Goal: Check status: Check status

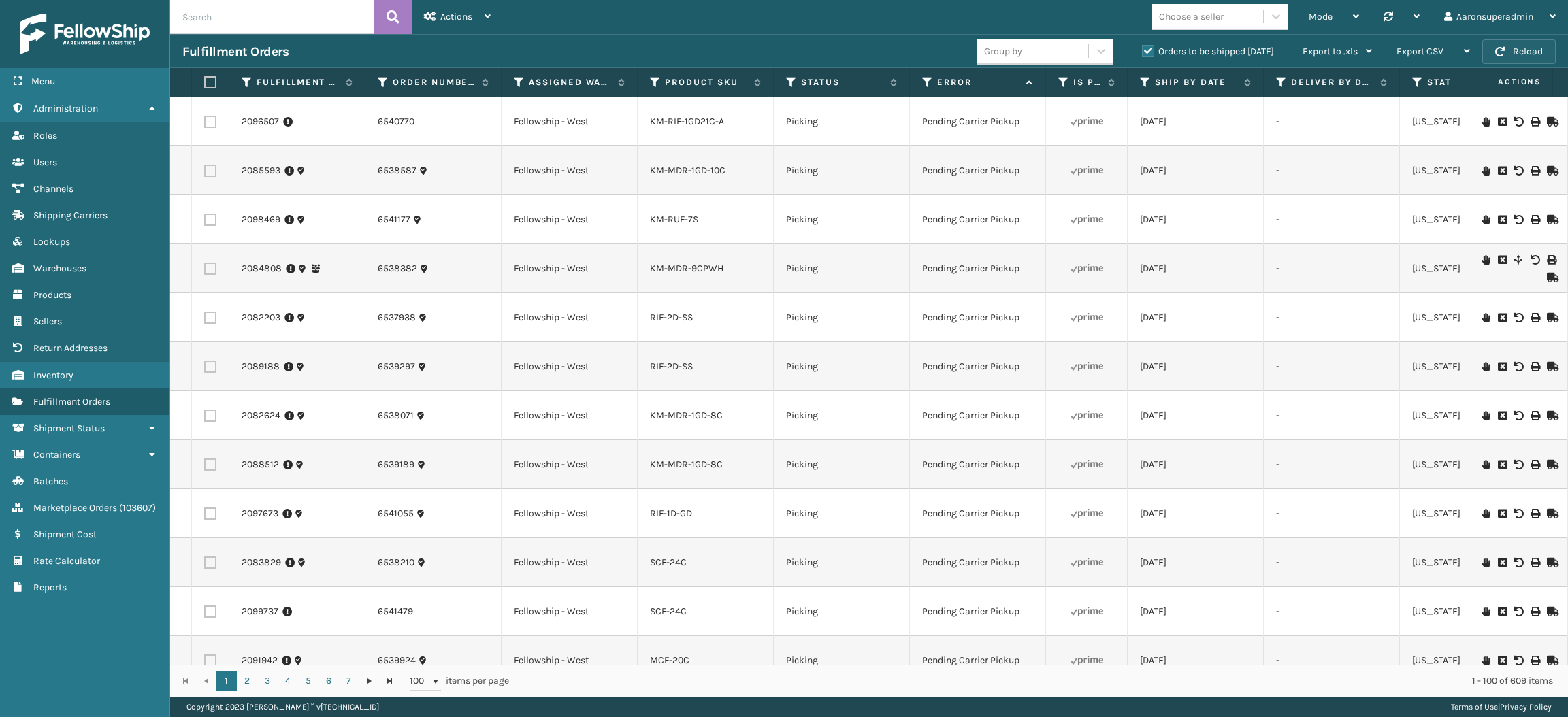
click at [1516, 45] on button "Reload" at bounding box center [1519, 51] width 73 height 24
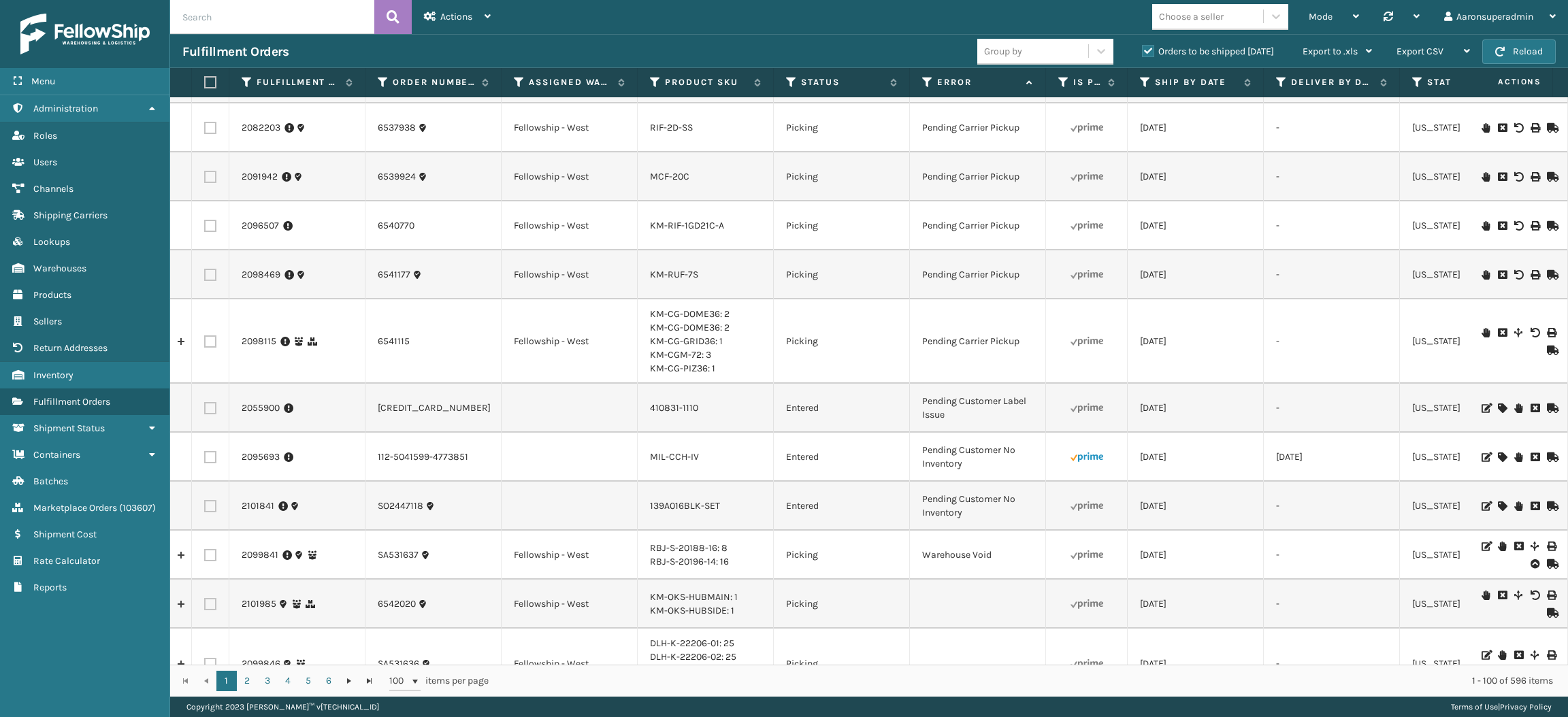
scroll to position [482, 0]
click at [268, 27] on input "text" at bounding box center [272, 17] width 204 height 34
paste input "2104452"
type input "2104452"
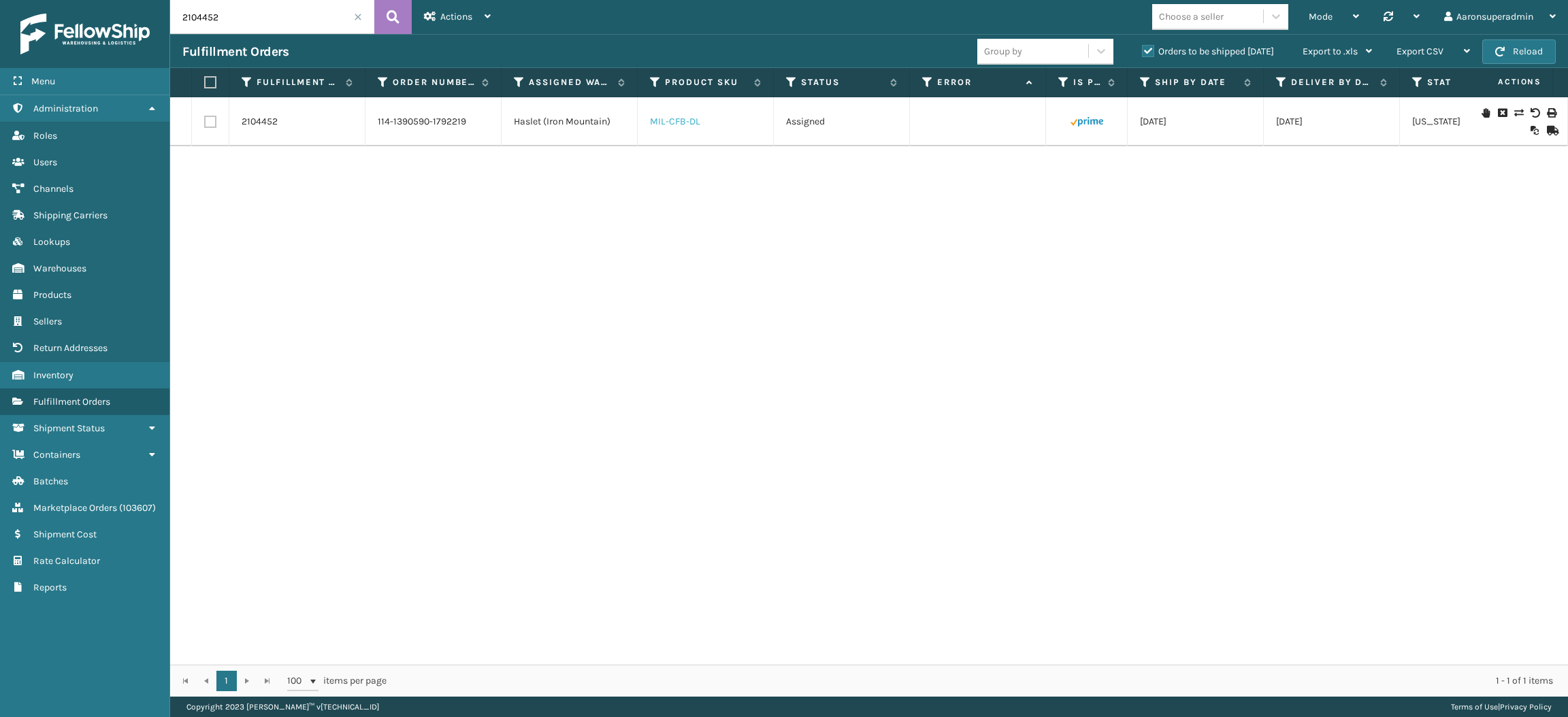
click at [671, 121] on link "MIL-CFB-DL" at bounding box center [675, 121] width 50 height 12
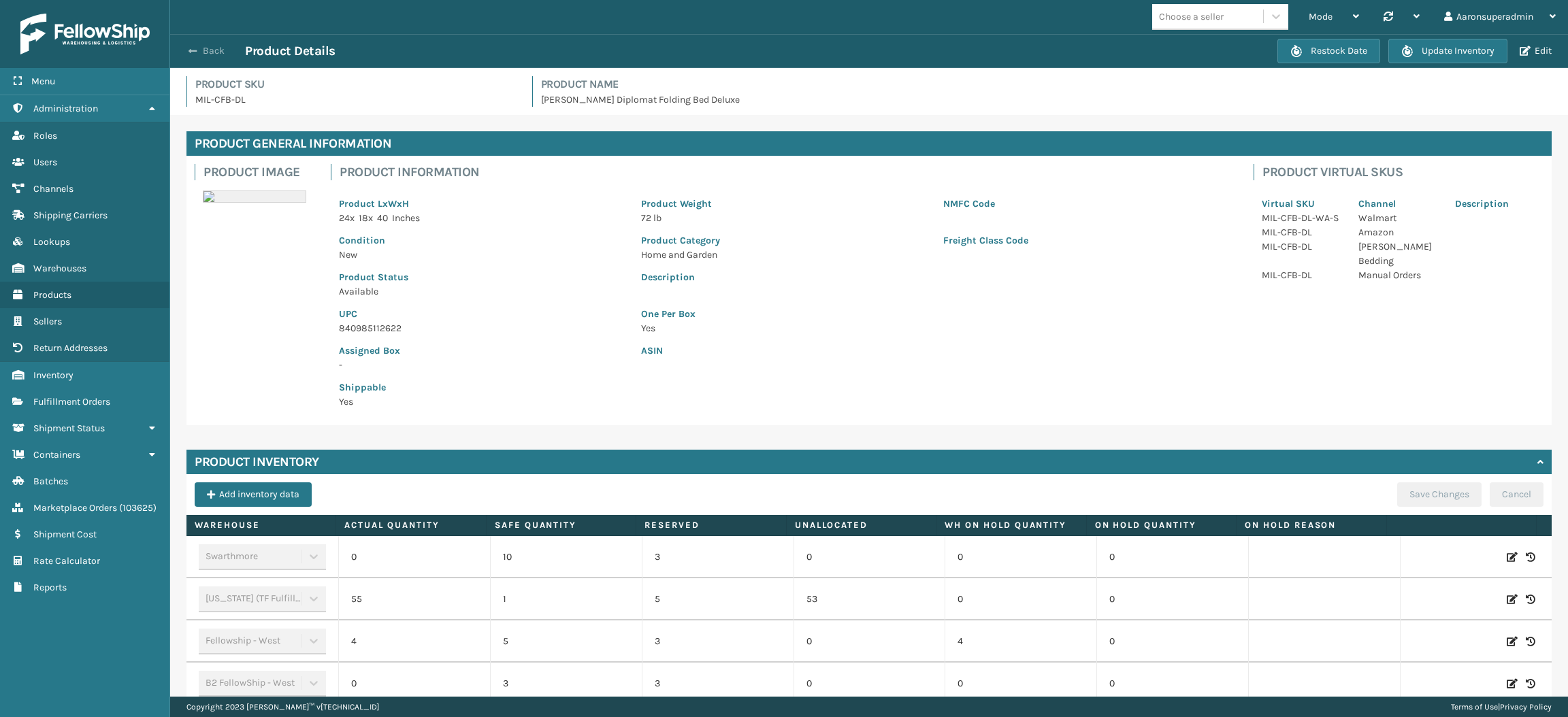
click at [210, 50] on button "Back" at bounding box center [213, 51] width 63 height 13
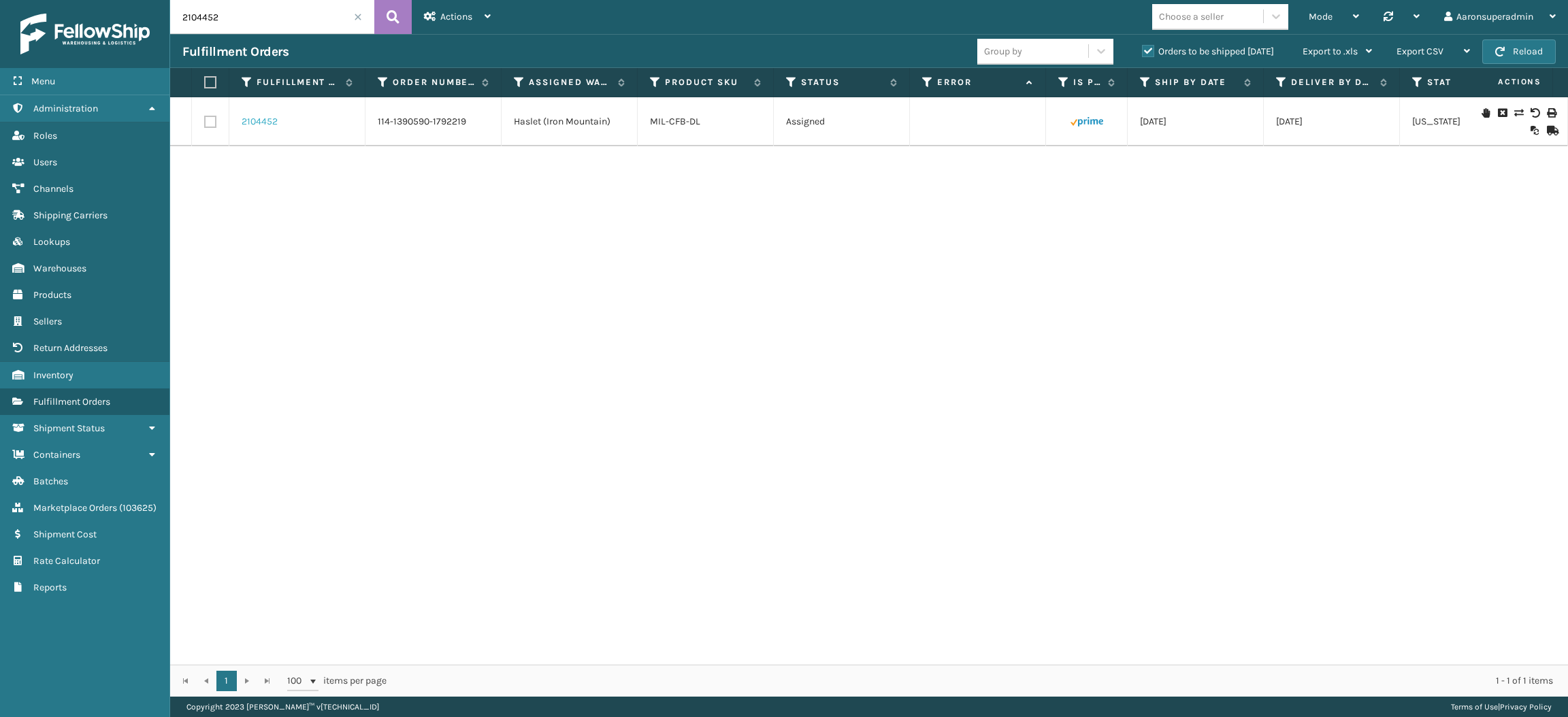
click at [250, 118] on link "2104452" at bounding box center [259, 121] width 36 height 13
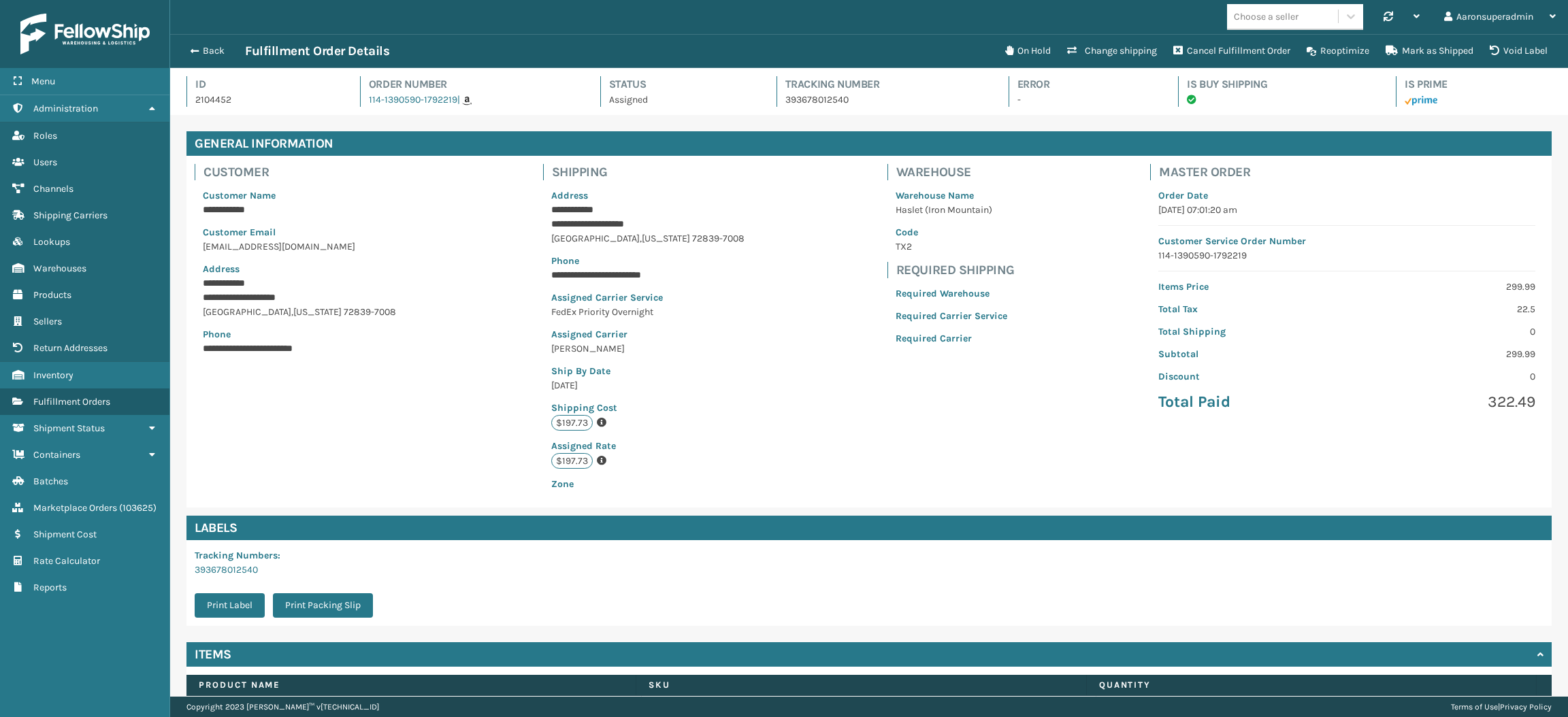
scroll to position [87, 0]
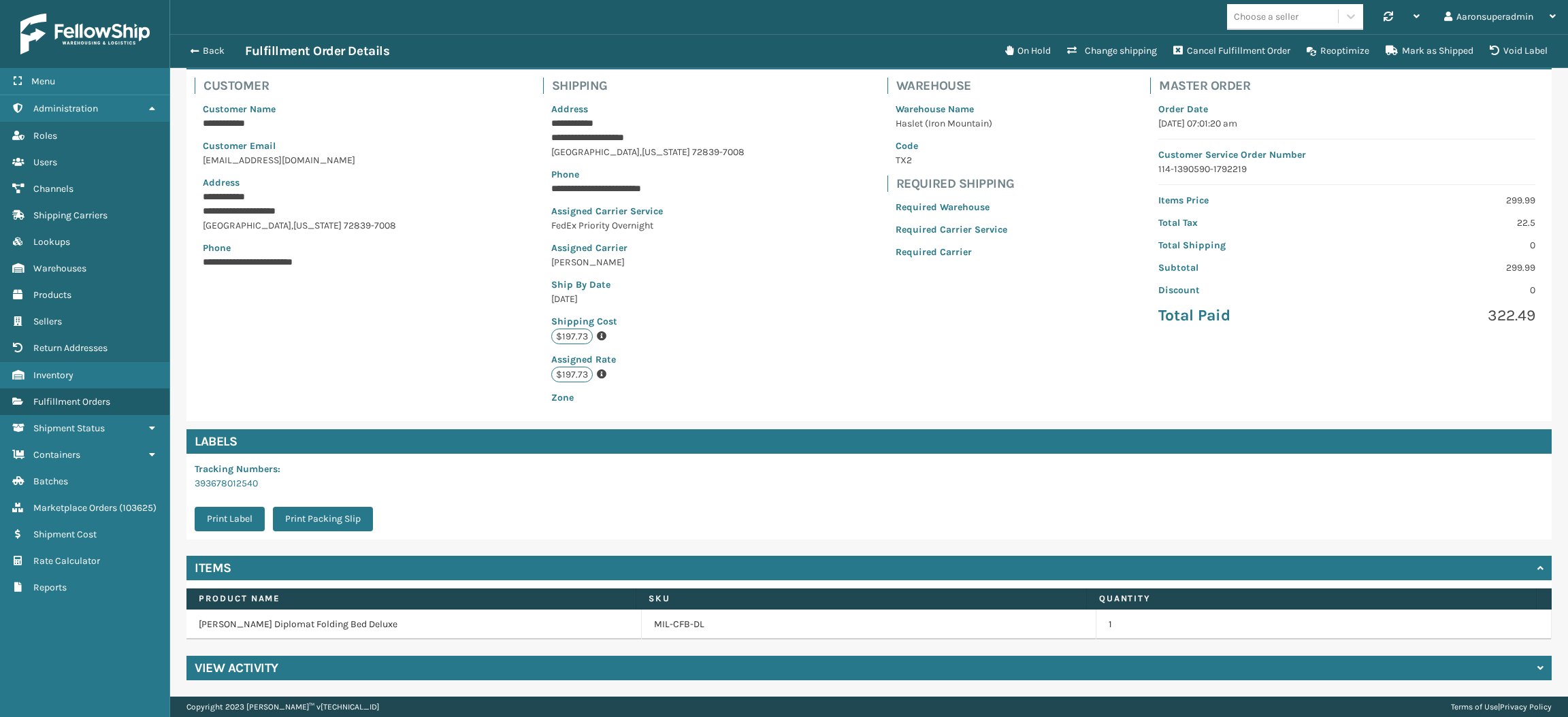
click at [341, 660] on div "View Activity" at bounding box center [869, 667] width 1365 height 24
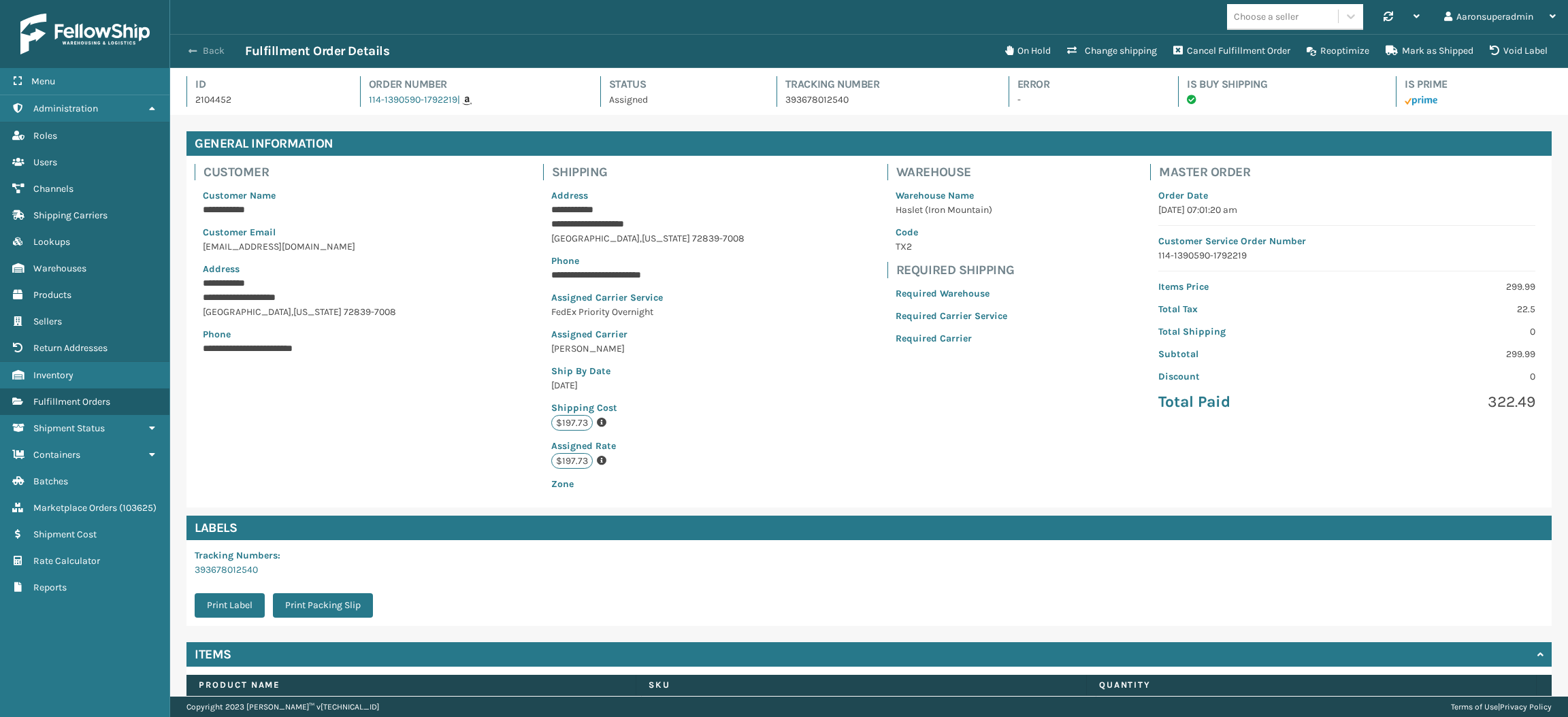
click at [207, 49] on button "Back" at bounding box center [213, 51] width 63 height 13
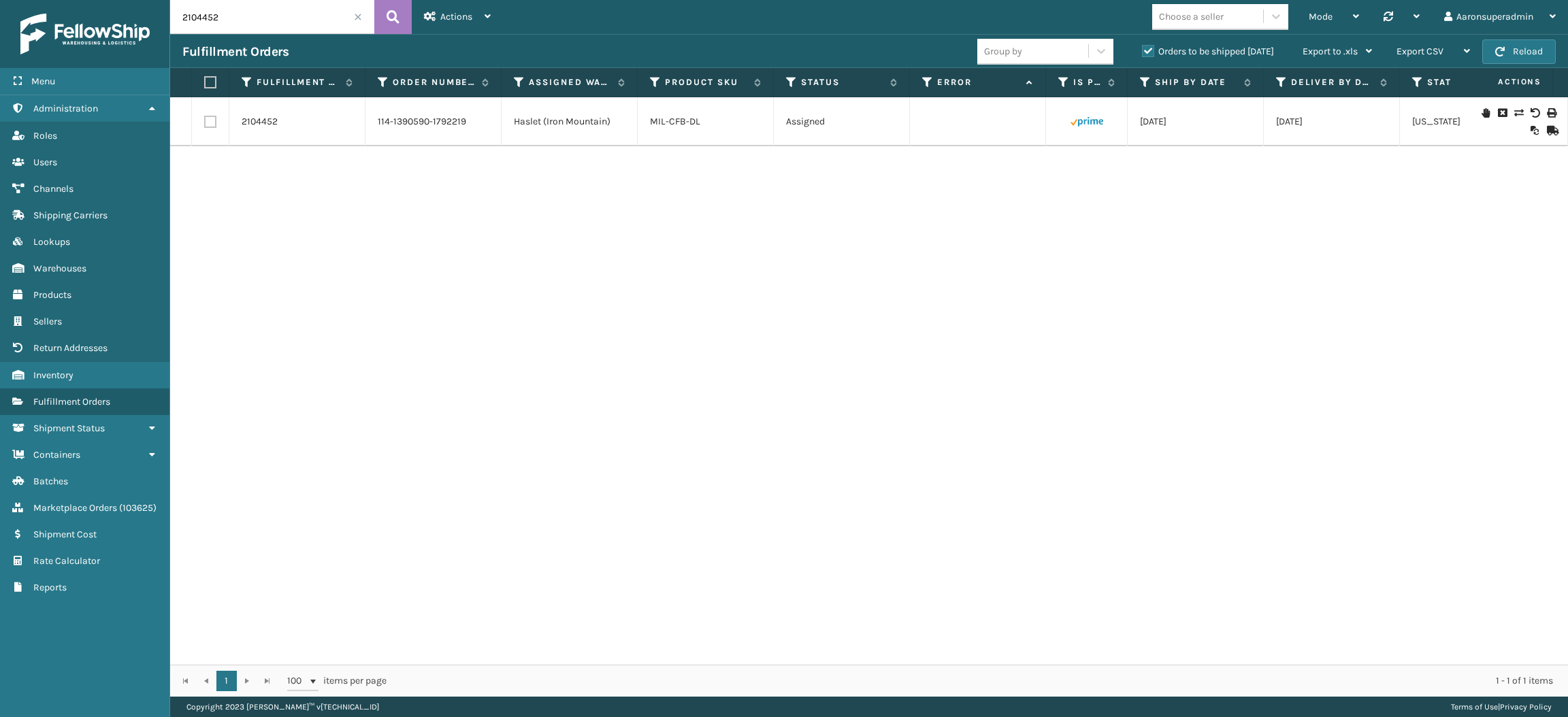
click at [241, 13] on input "2104452" at bounding box center [272, 17] width 204 height 34
paste input "MIL-ART-S-N"
type input "MIL-ART-S-N"
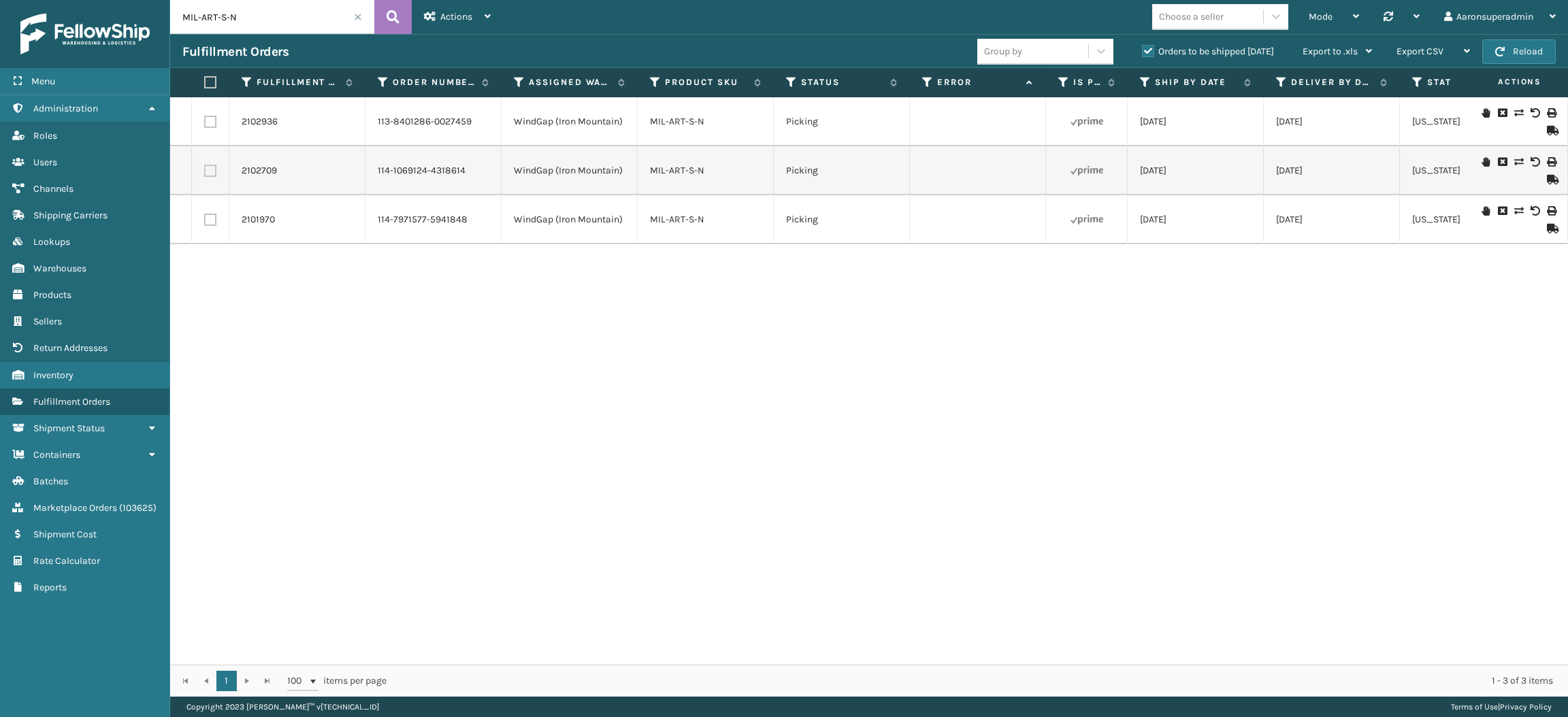
click at [683, 131] on td "MIL-ART-S-N" at bounding box center [706, 121] width 136 height 49
click at [680, 117] on link "MIL-ART-S-N" at bounding box center [677, 121] width 55 height 12
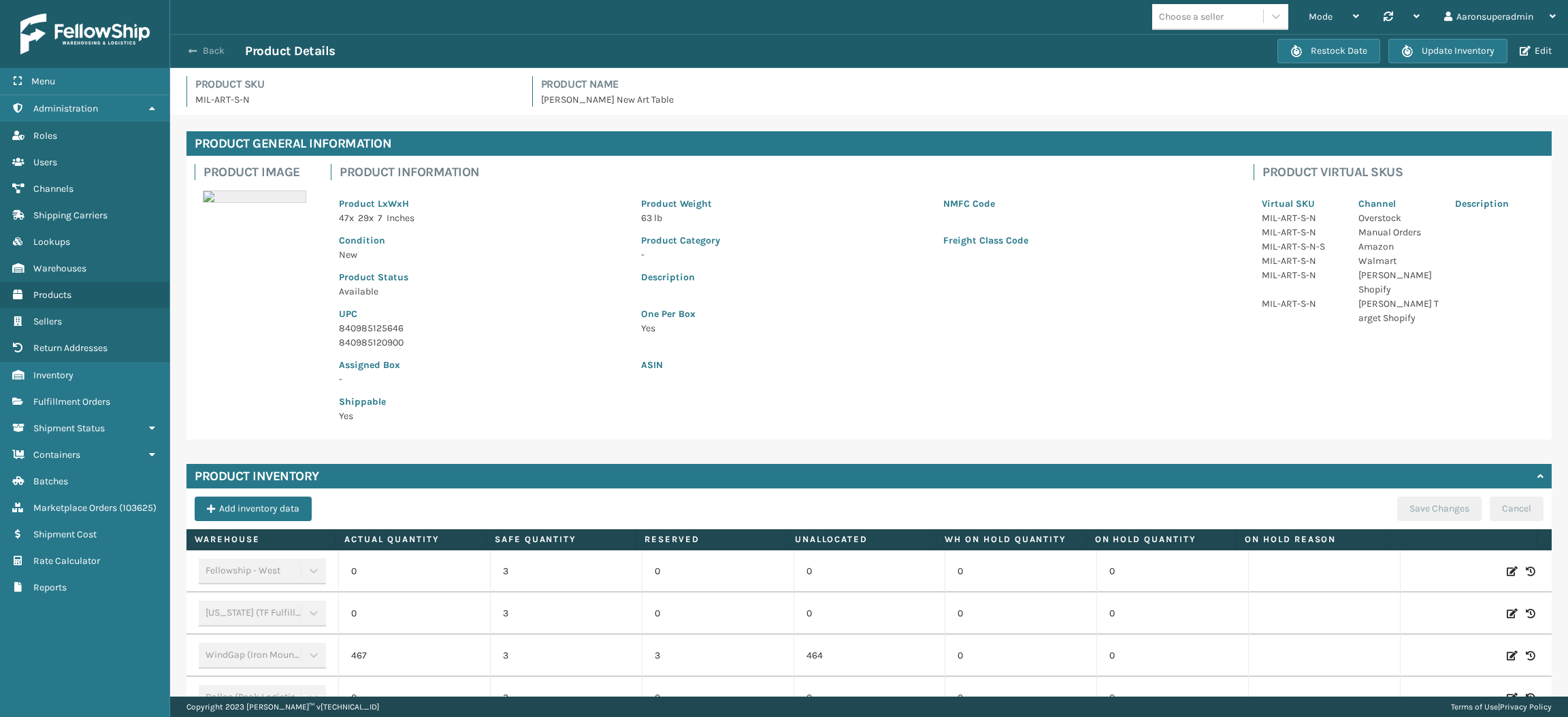
click at [204, 53] on button "Back" at bounding box center [213, 51] width 63 height 13
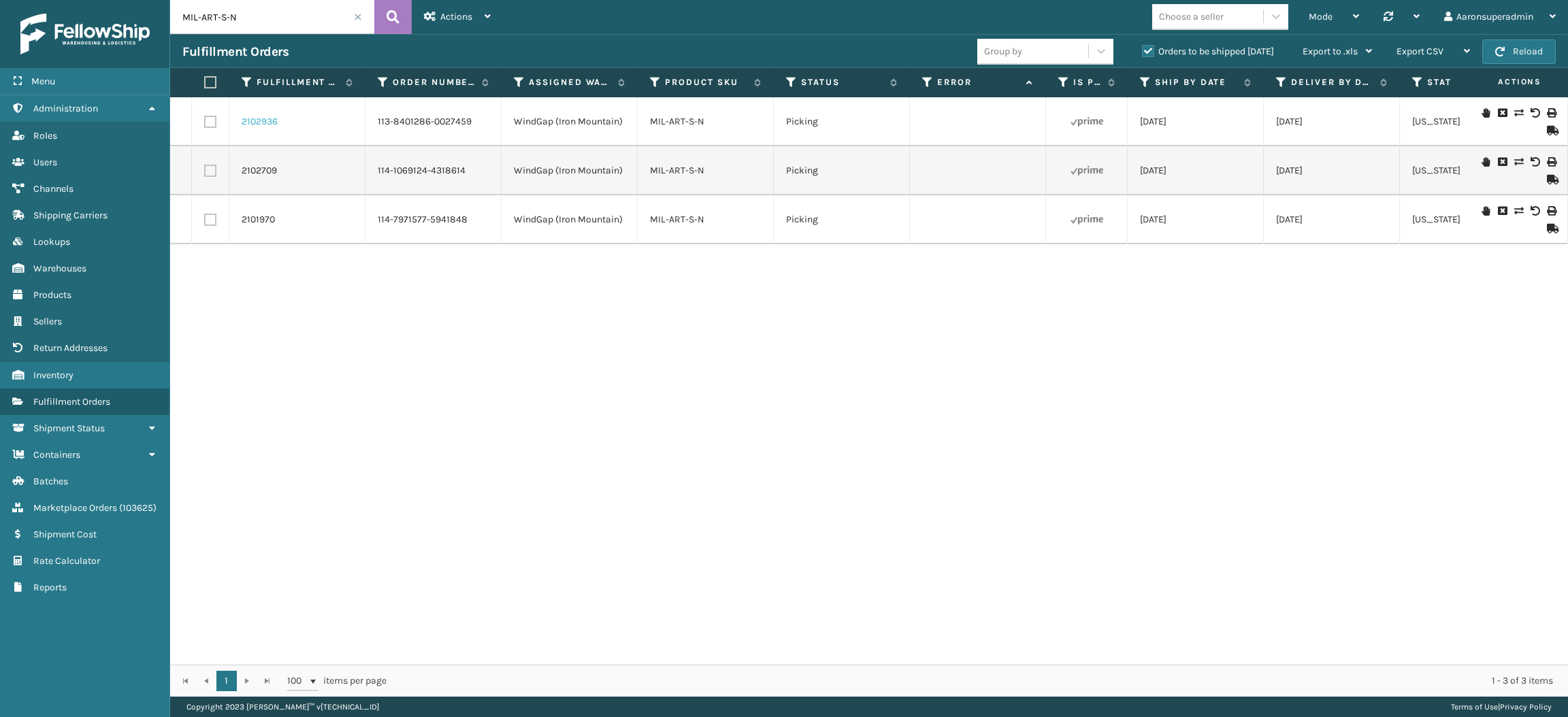
click at [267, 121] on link "2102936" at bounding box center [259, 121] width 36 height 13
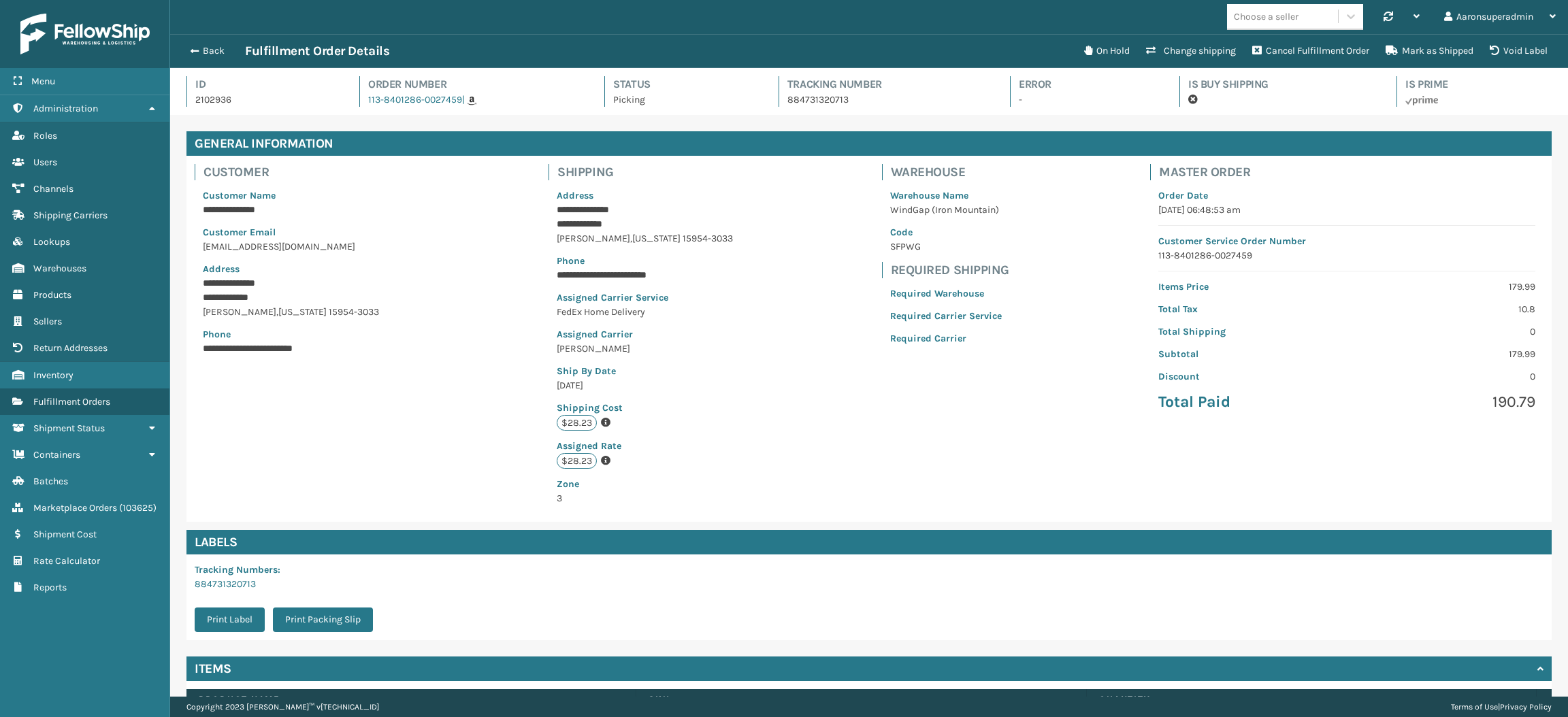
scroll to position [100, 0]
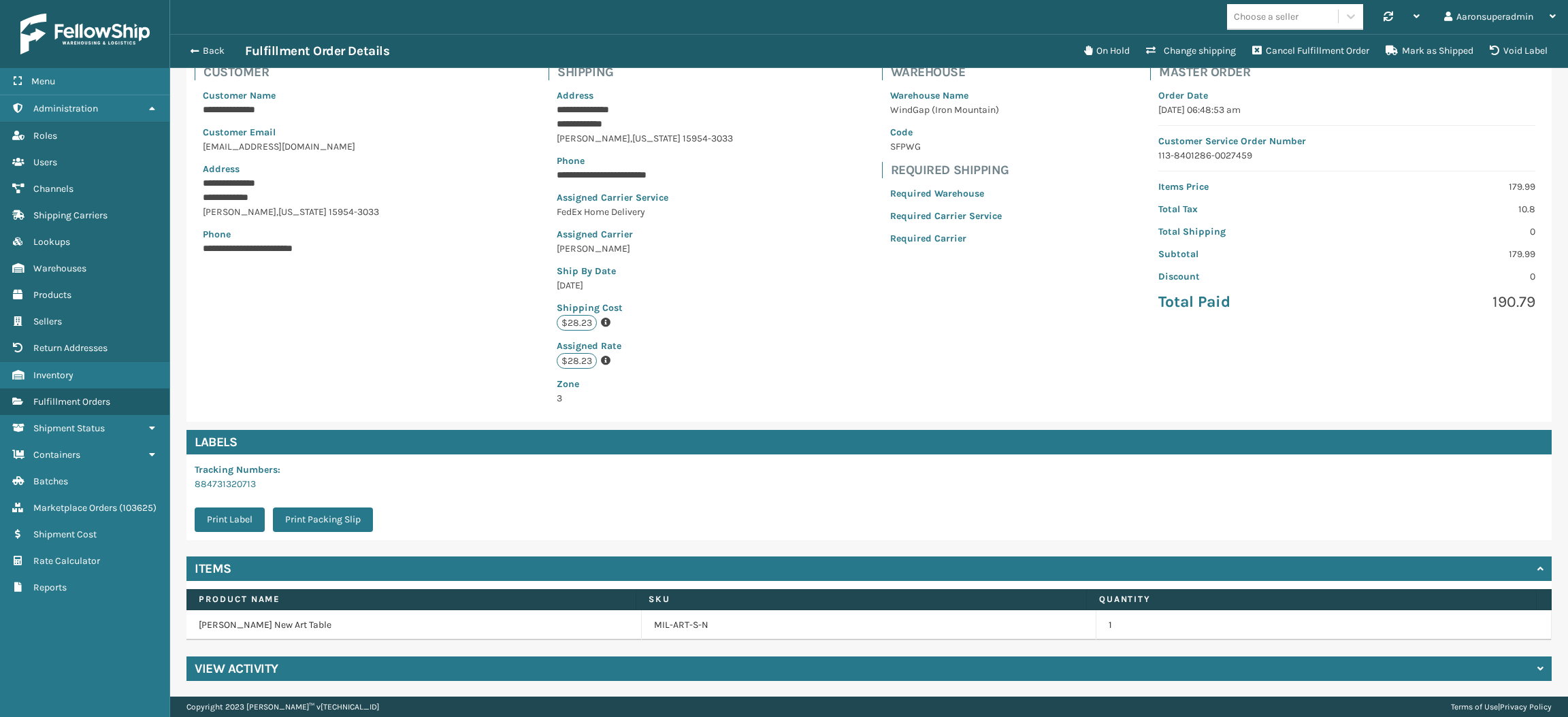
click at [226, 664] on h4 "View Activity" at bounding box center [236, 669] width 84 height 16
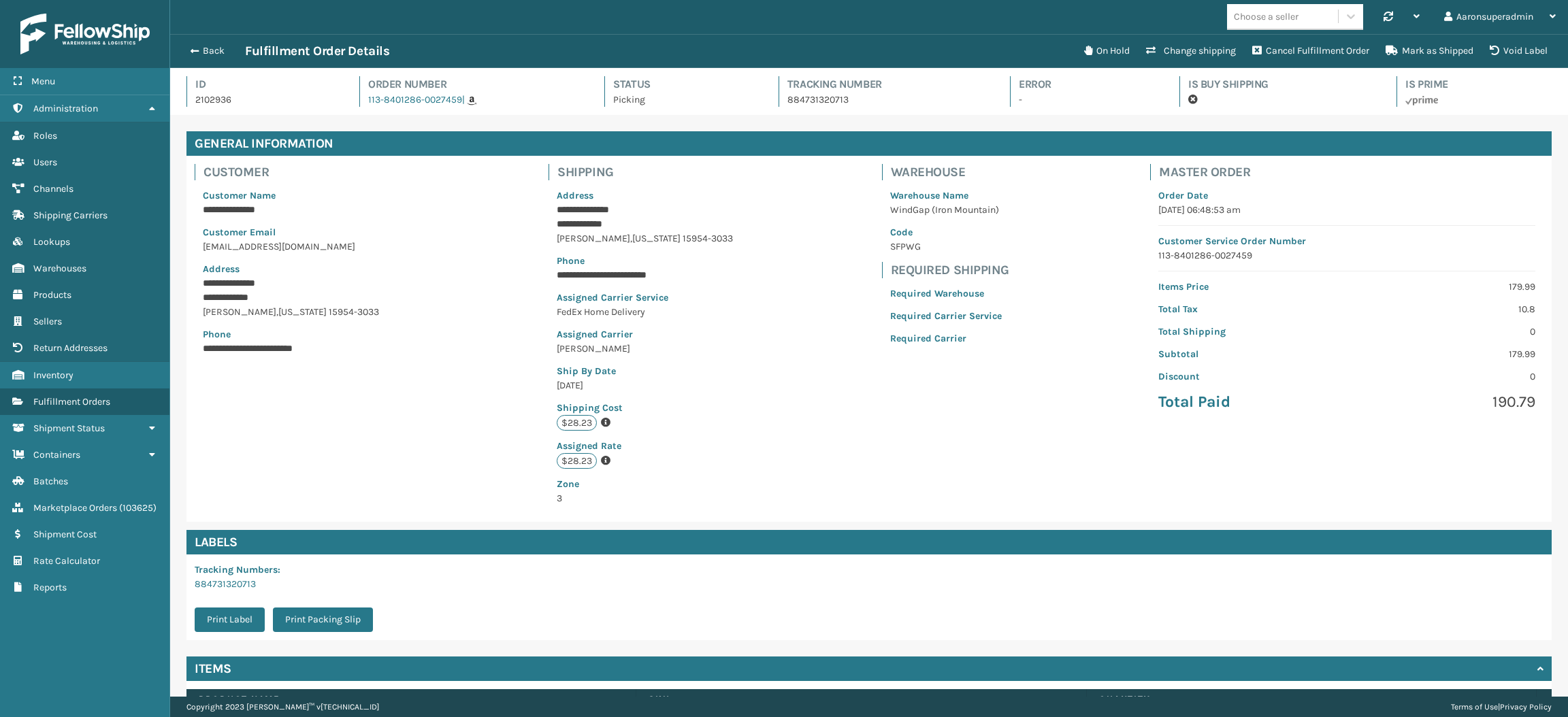
click at [811, 101] on p "884731320713" at bounding box center [887, 99] width 198 height 14
click at [221, 52] on button "Back" at bounding box center [213, 51] width 63 height 13
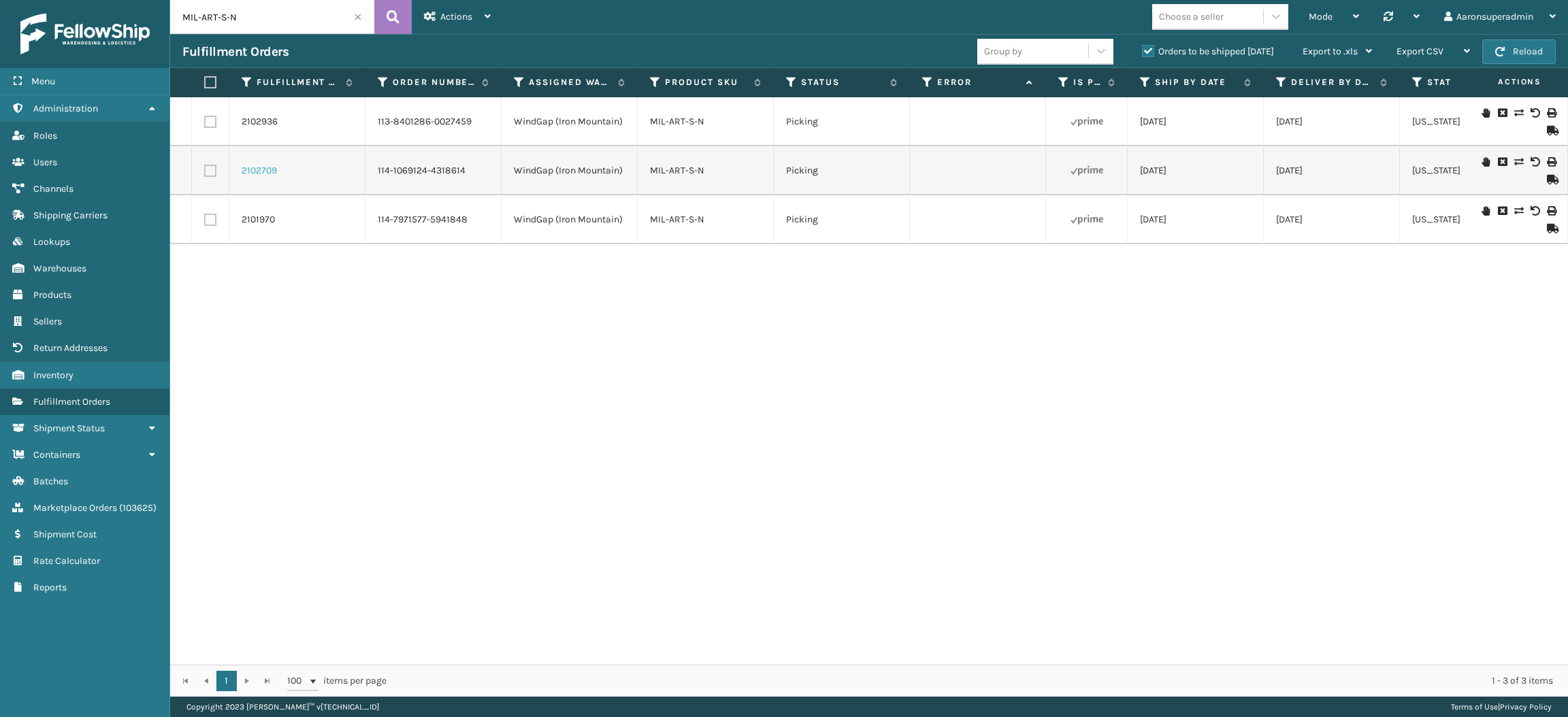
click at [266, 170] on link "2102709" at bounding box center [259, 171] width 36 height 13
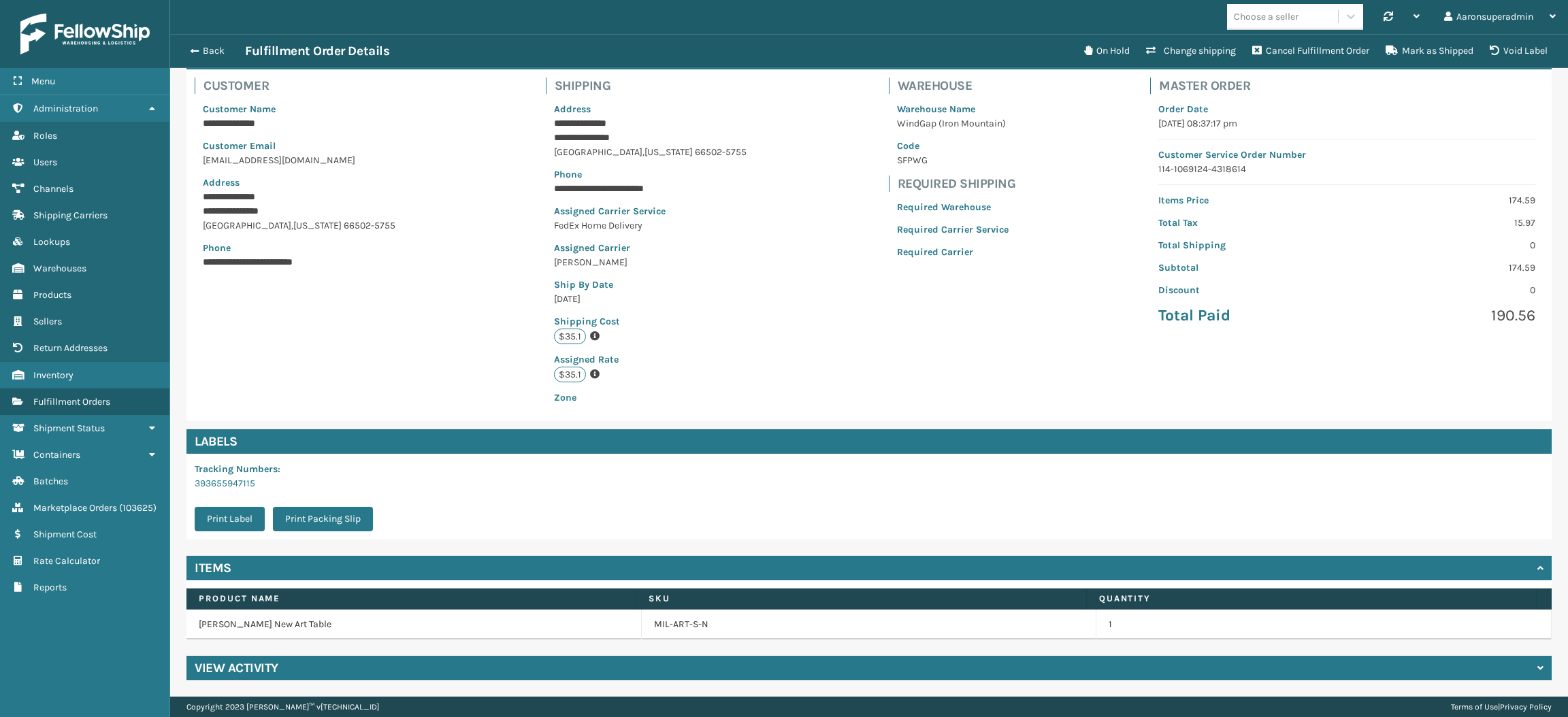
scroll to position [31, 1398]
click at [281, 676] on div "View Activity" at bounding box center [869, 667] width 1365 height 24
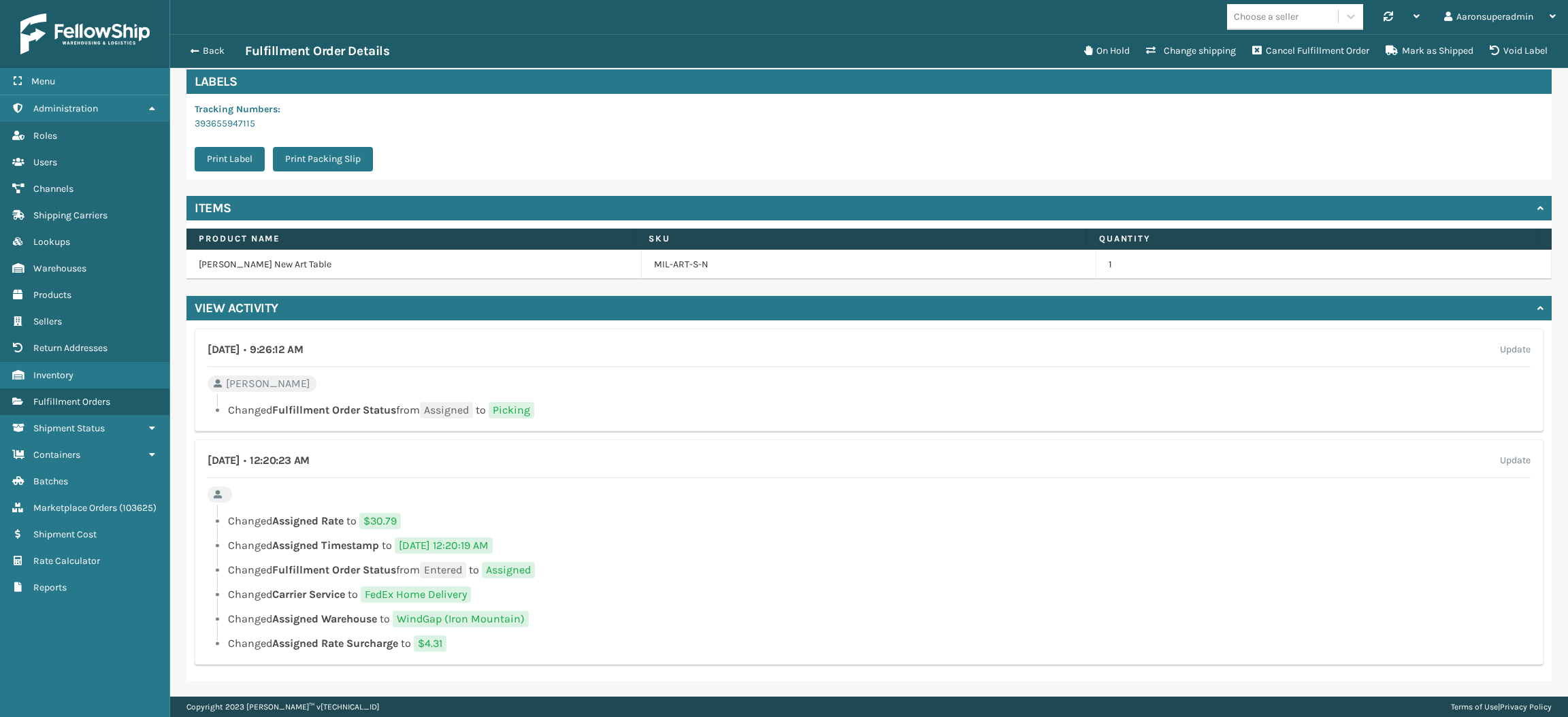
scroll to position [445, 0]
click at [210, 53] on button "Back" at bounding box center [213, 51] width 63 height 13
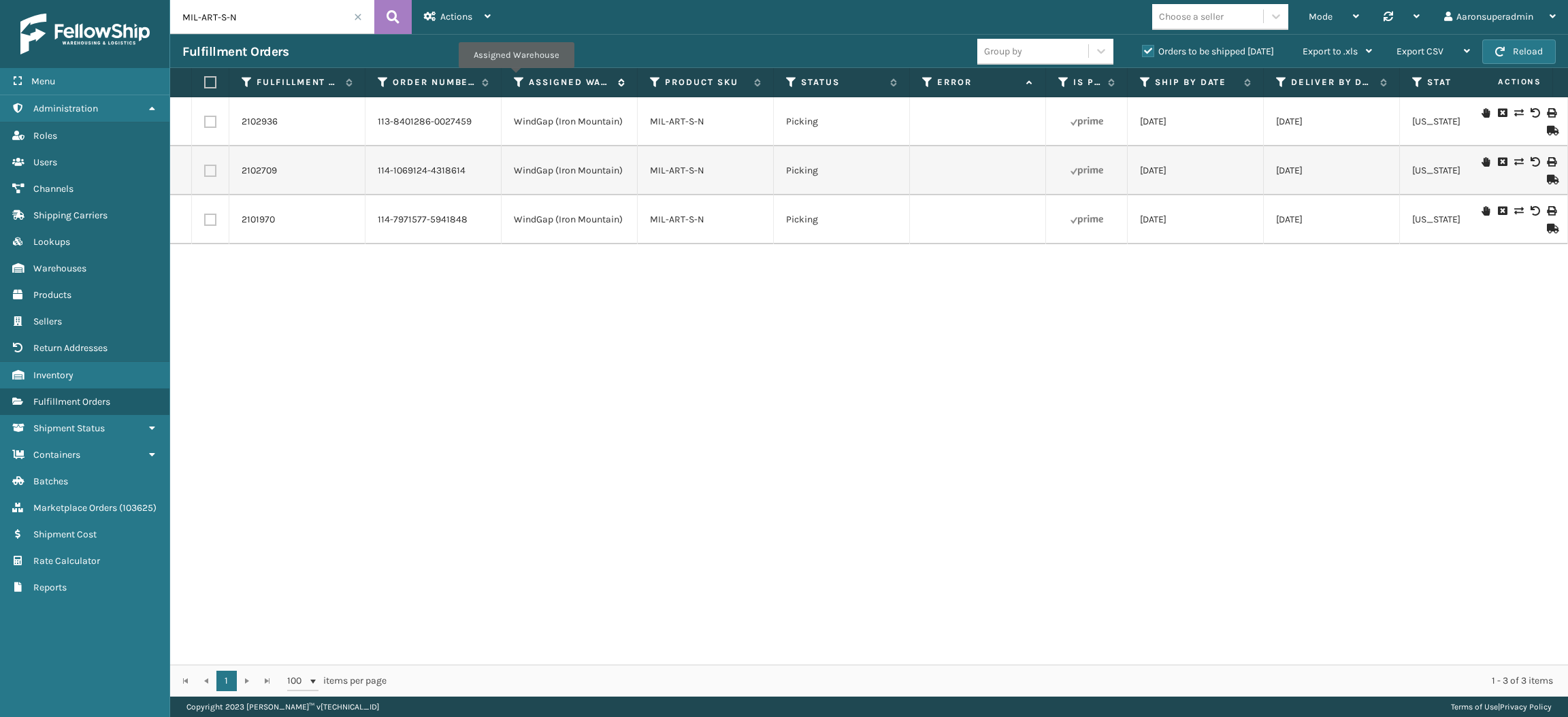
click at [516, 78] on icon at bounding box center [519, 82] width 11 height 13
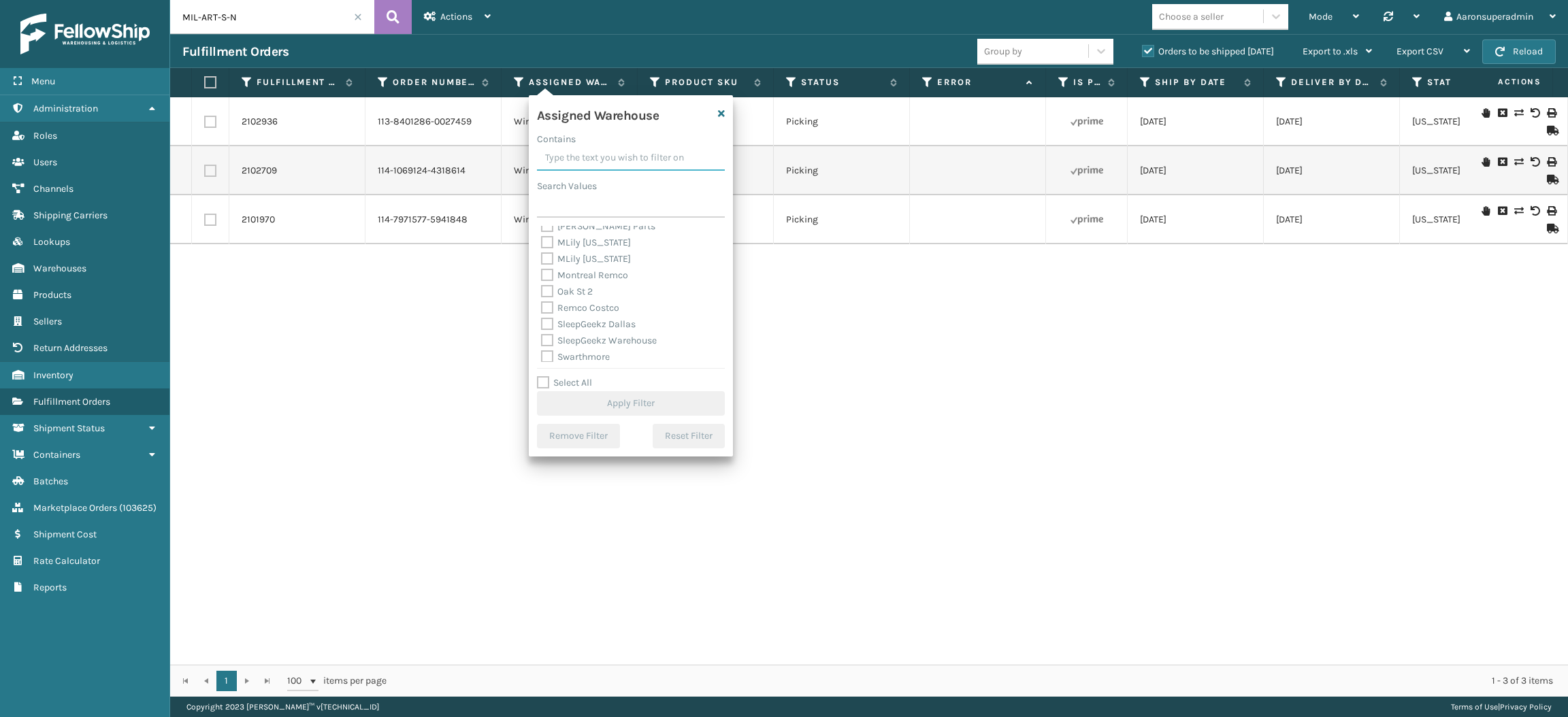
scroll to position [353, 0]
click at [587, 355] on label "WindGap (Iron Mountain)" at bounding box center [603, 354] width 125 height 12
click at [542, 355] on input "WindGap (Iron Mountain)" at bounding box center [541, 351] width 1 height 9
checkbox input "true"
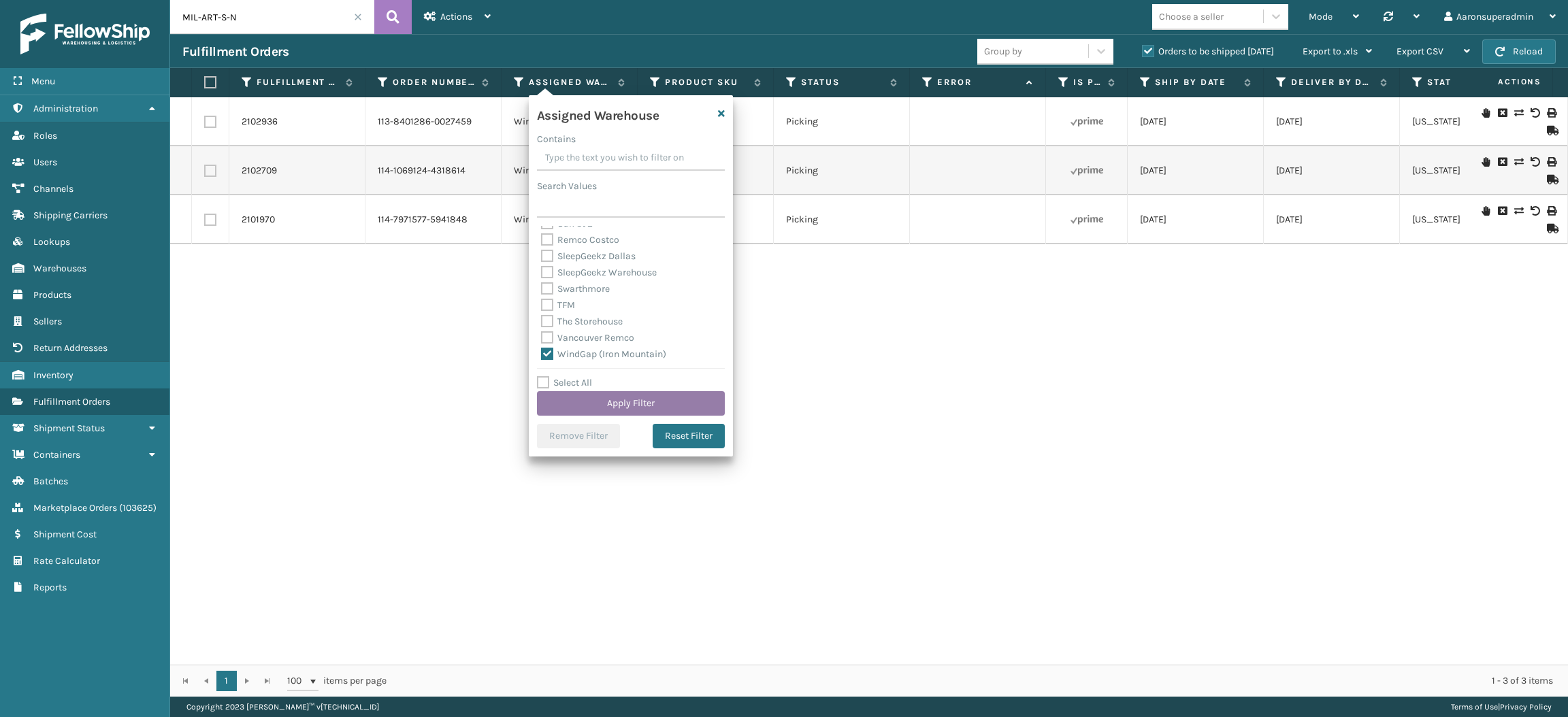
click at [590, 410] on button "Apply Filter" at bounding box center [631, 403] width 188 height 24
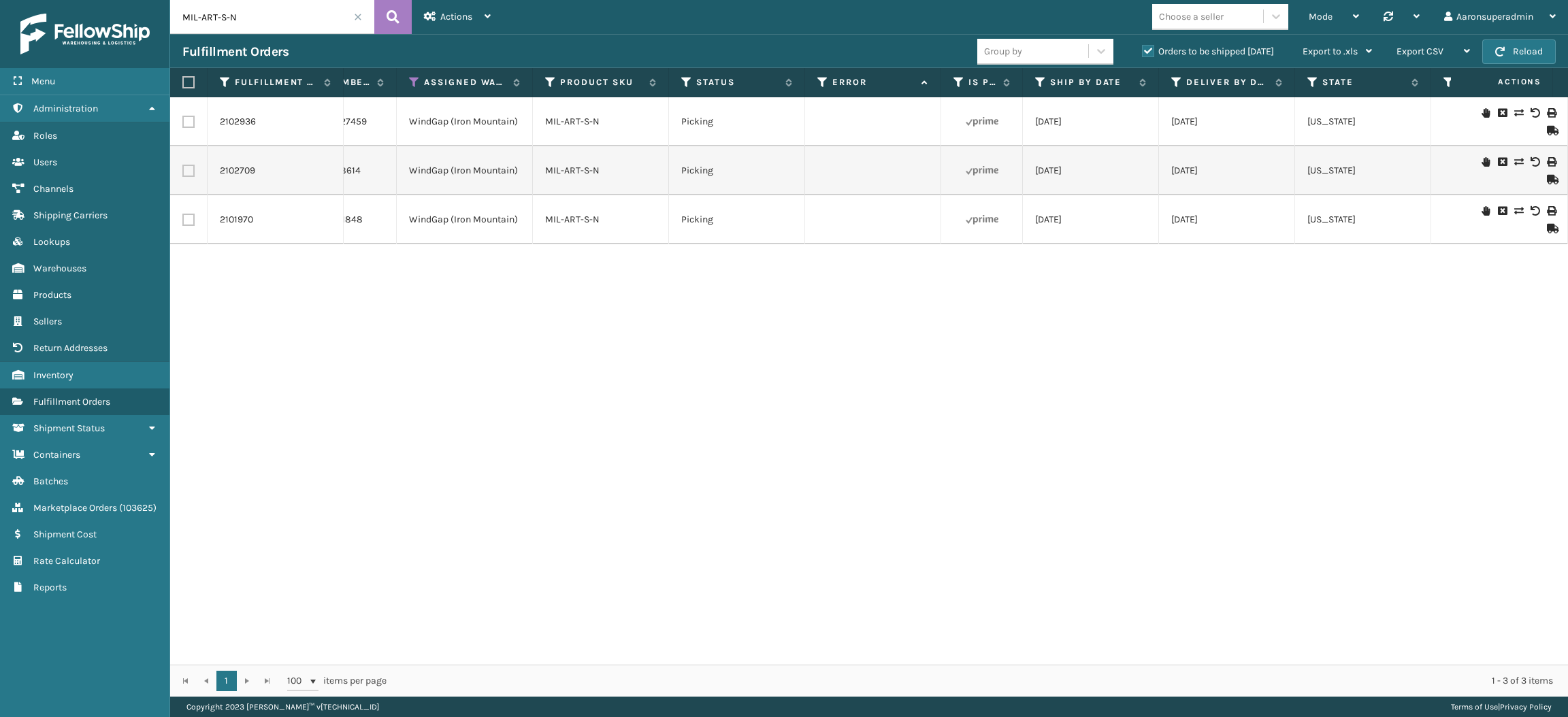
scroll to position [0, 106]
click at [1038, 80] on icon at bounding box center [1039, 82] width 11 height 13
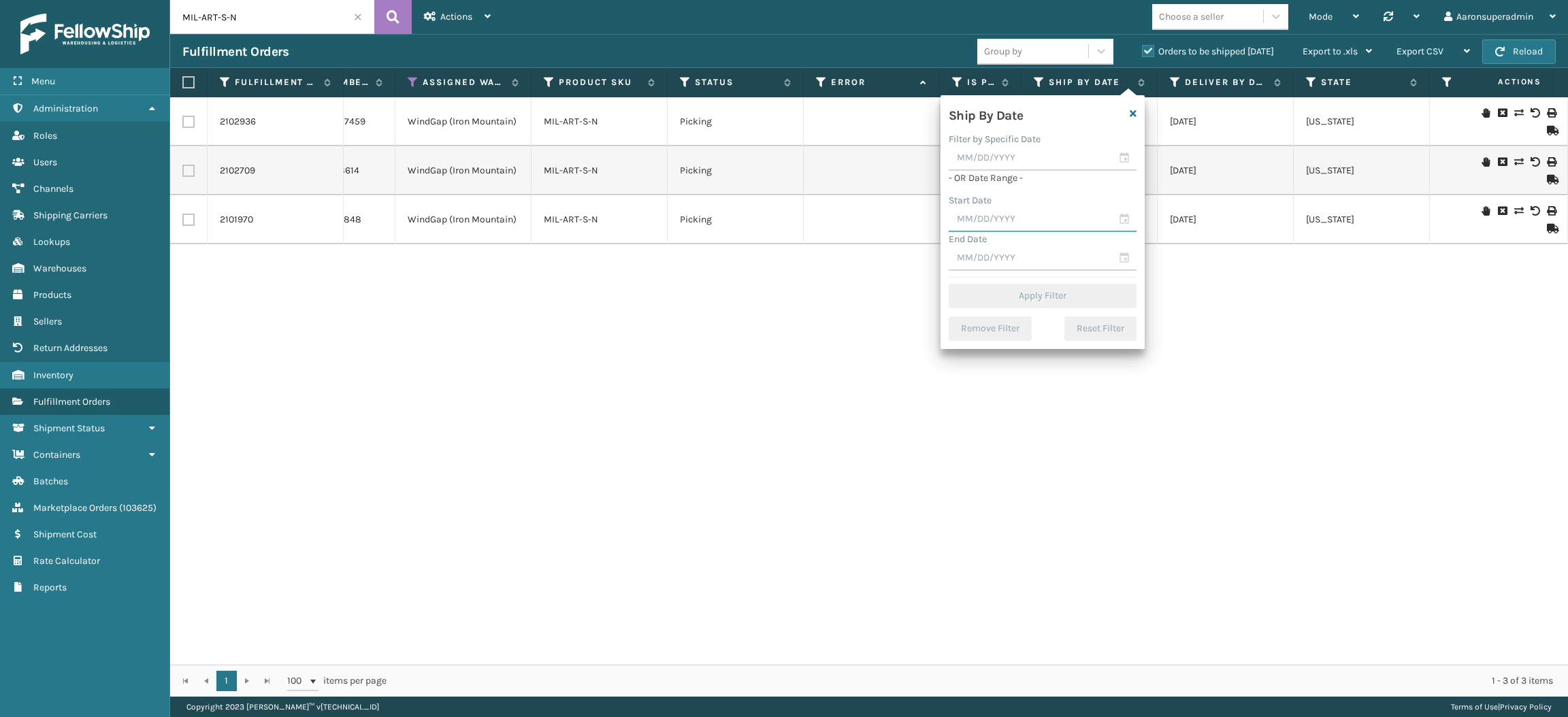
click at [1010, 216] on input "text" at bounding box center [1043, 219] width 188 height 24
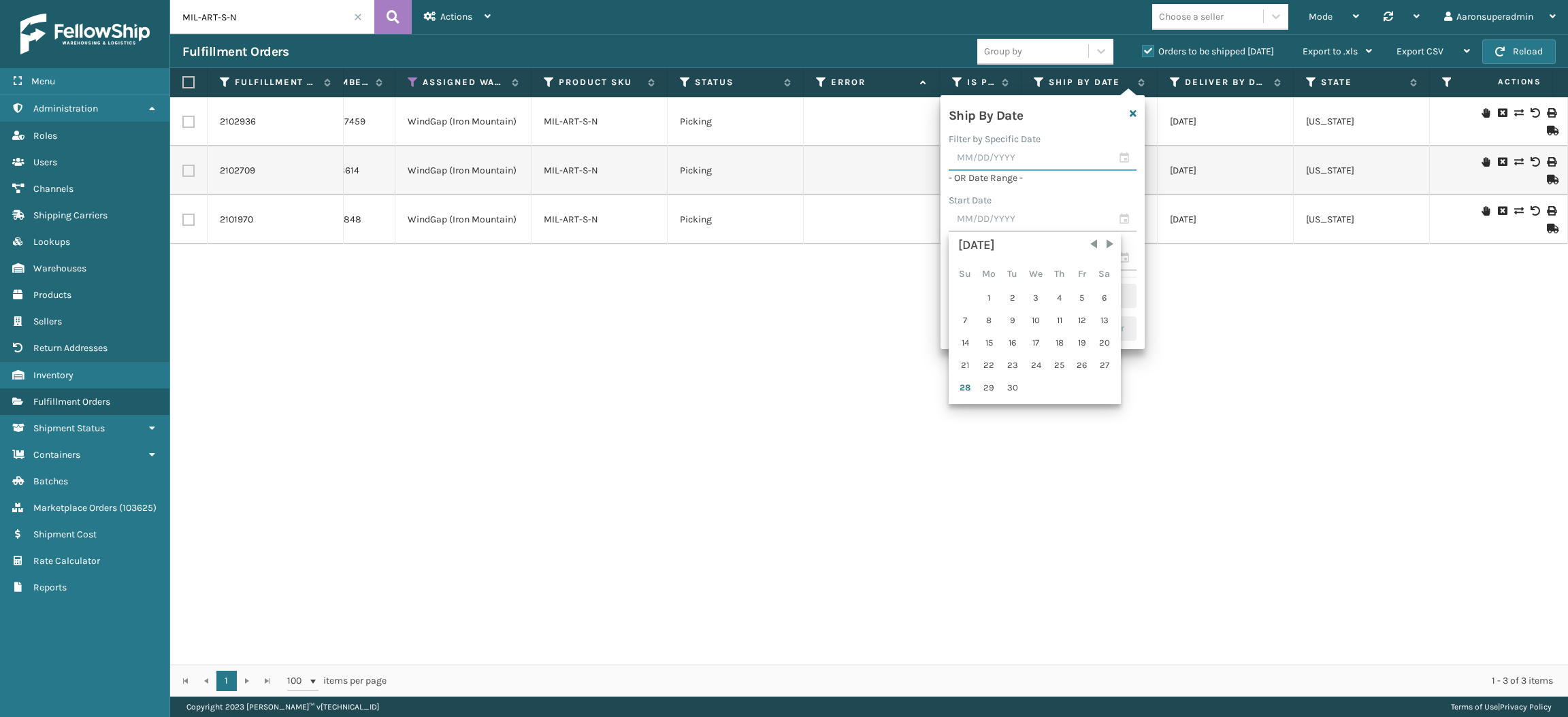
click at [1012, 161] on input "text" at bounding box center [1043, 158] width 188 height 24
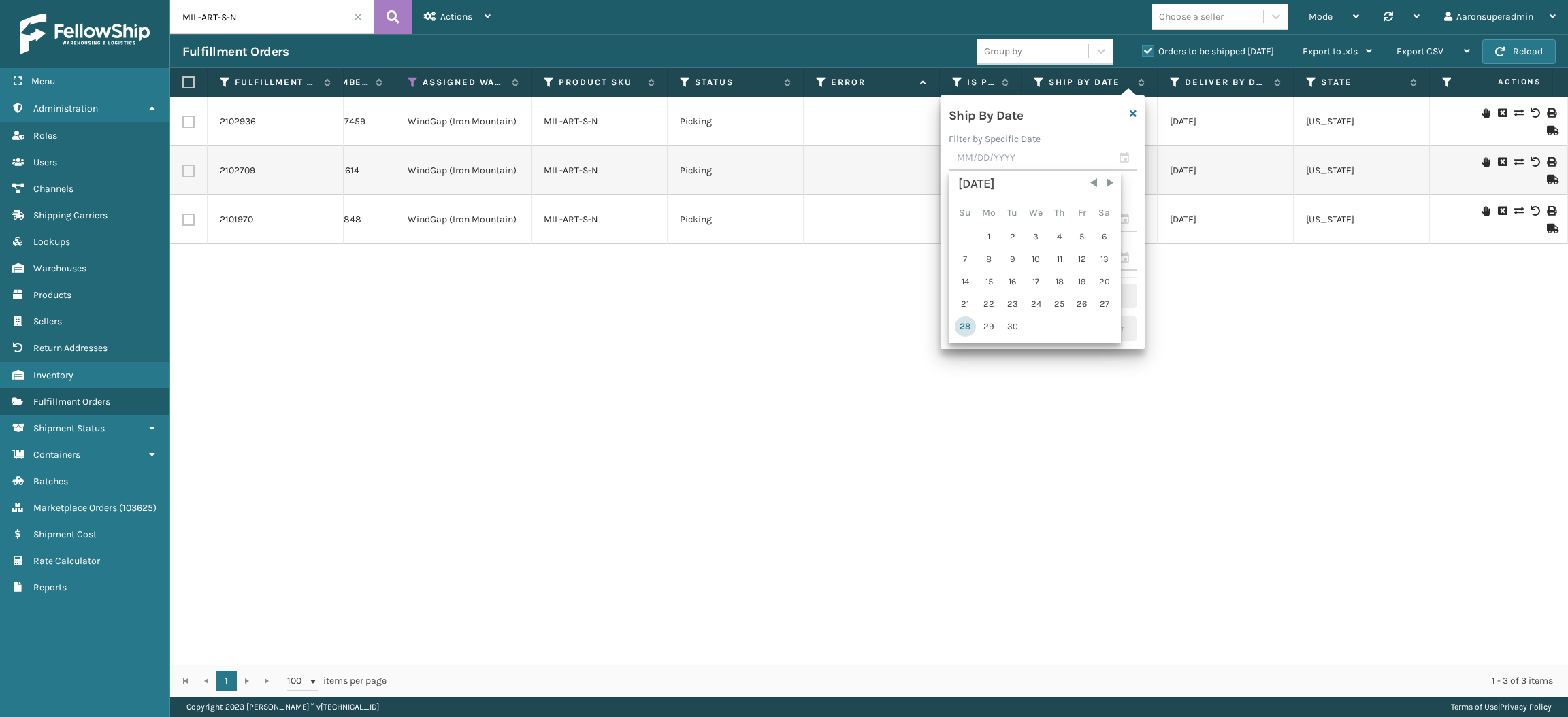
click at [965, 325] on div "28" at bounding box center [965, 327] width 21 height 21
type input "[DATE]"
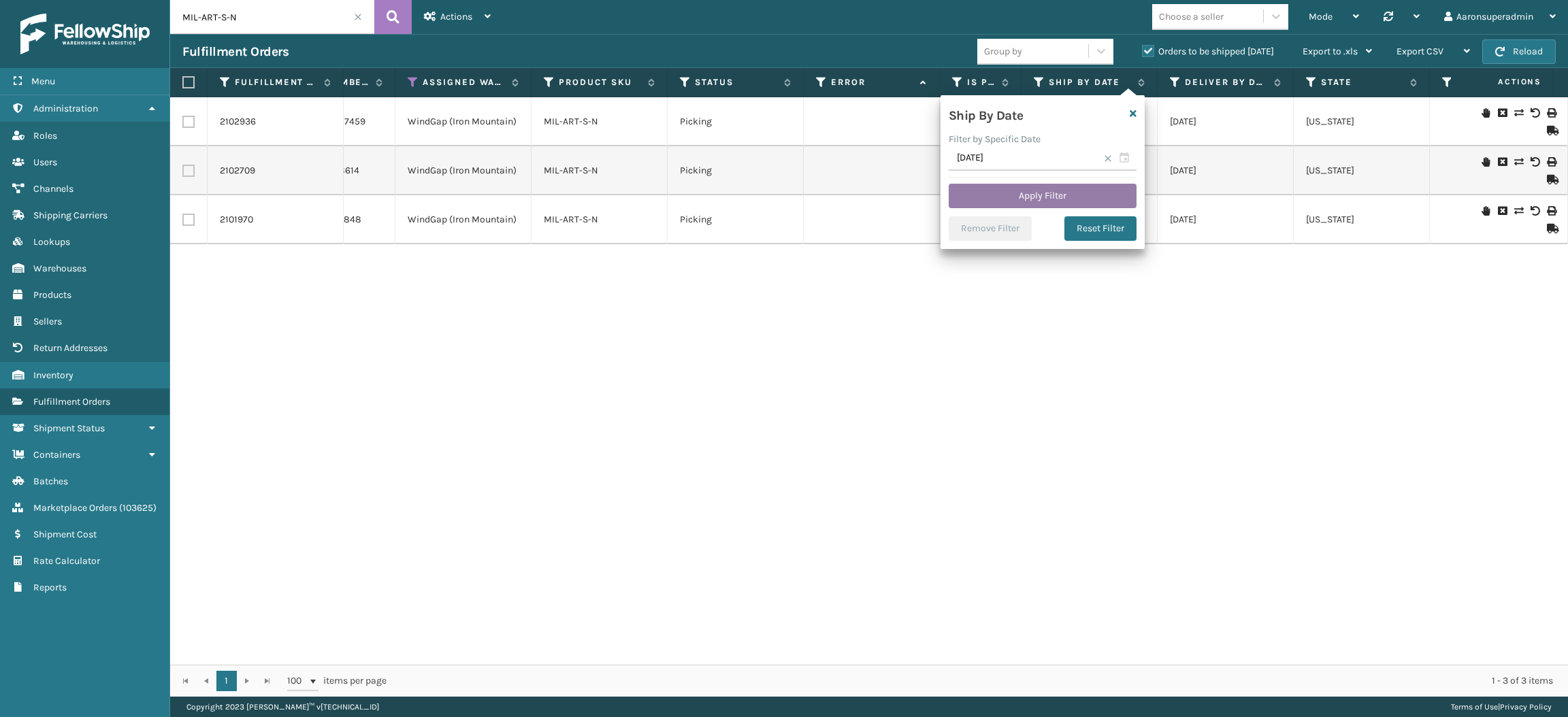
click at [1068, 200] on button "Apply Filter" at bounding box center [1043, 195] width 188 height 24
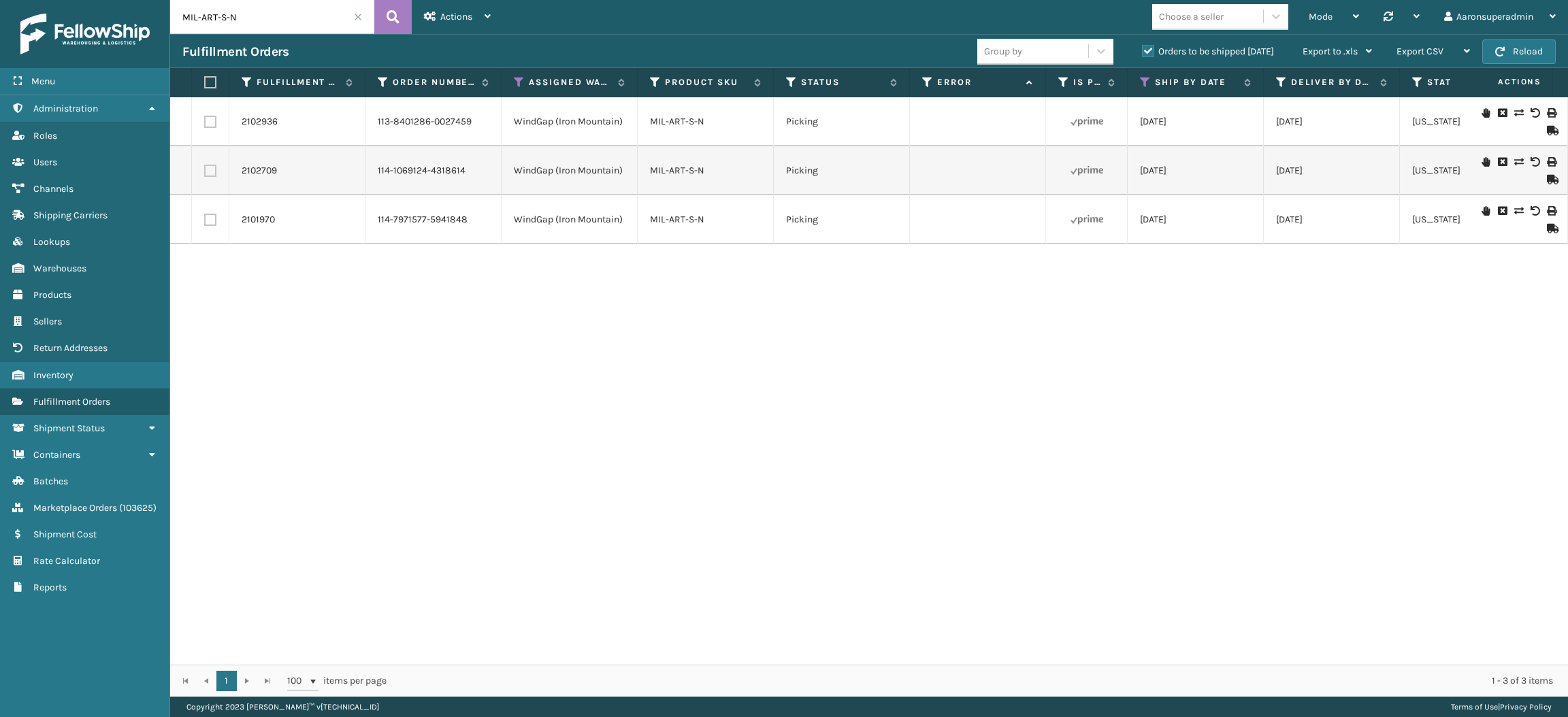
click at [1155, 53] on label "Orders to be shipped [DATE]" at bounding box center [1208, 52] width 132 height 12
click at [1143, 53] on input "Orders to be shipped [DATE]" at bounding box center [1142, 48] width 1 height 9
click at [358, 14] on span at bounding box center [358, 16] width 8 height 8
